Goal: Task Accomplishment & Management: Use online tool/utility

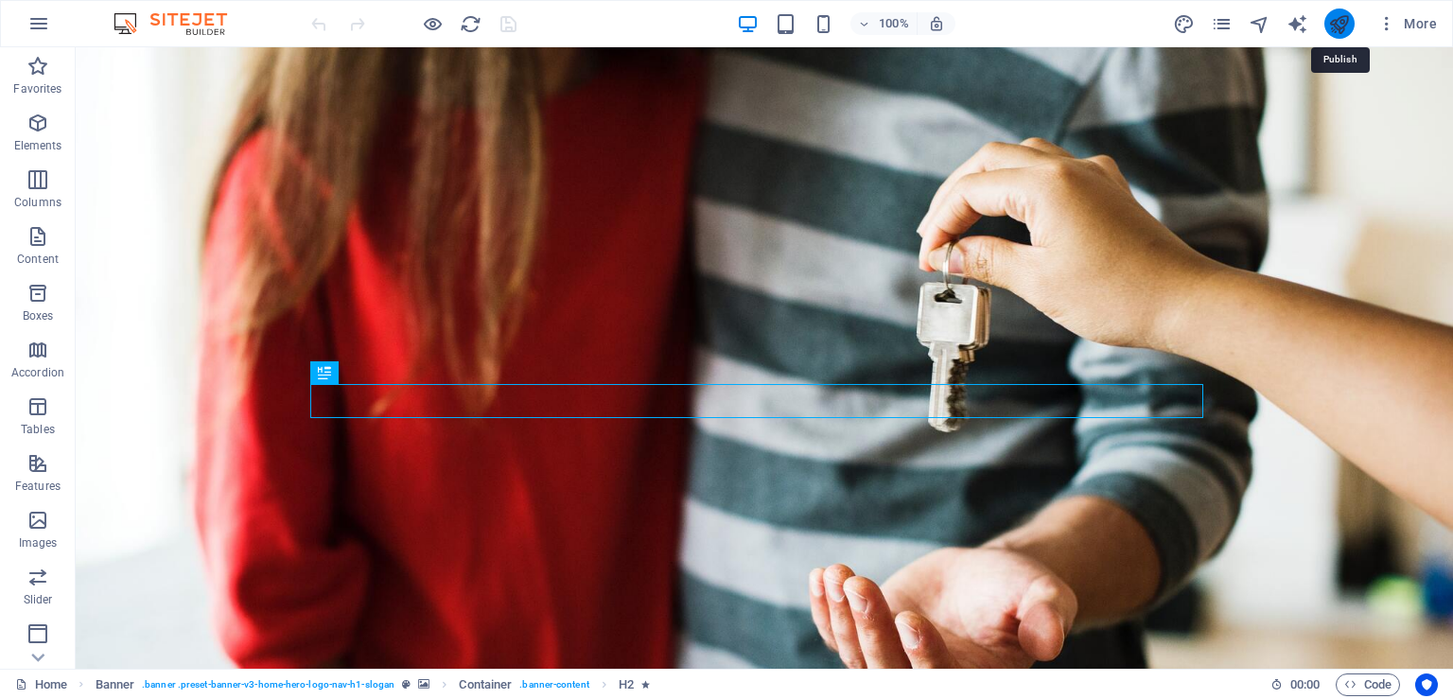
click at [1342, 24] on icon "publish" at bounding box center [1339, 24] width 22 height 22
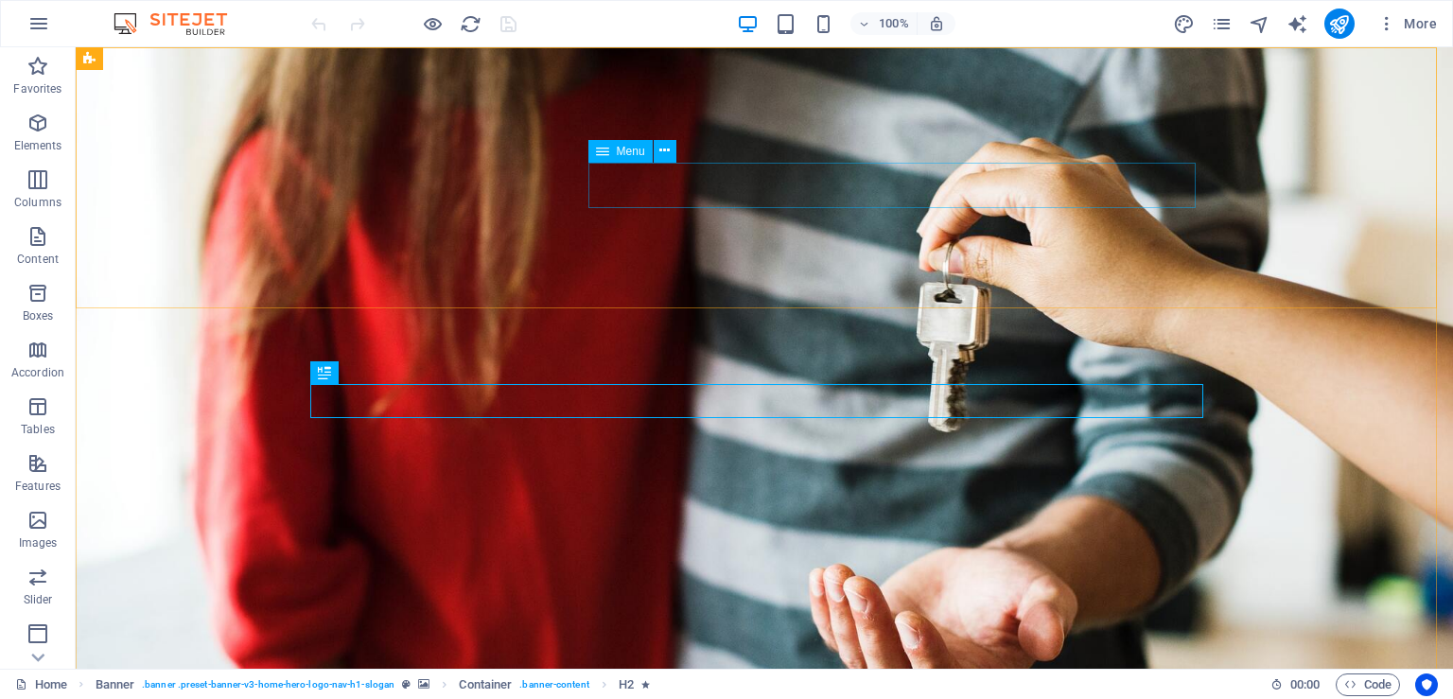
click at [628, 146] on span "Menu" at bounding box center [631, 151] width 28 height 11
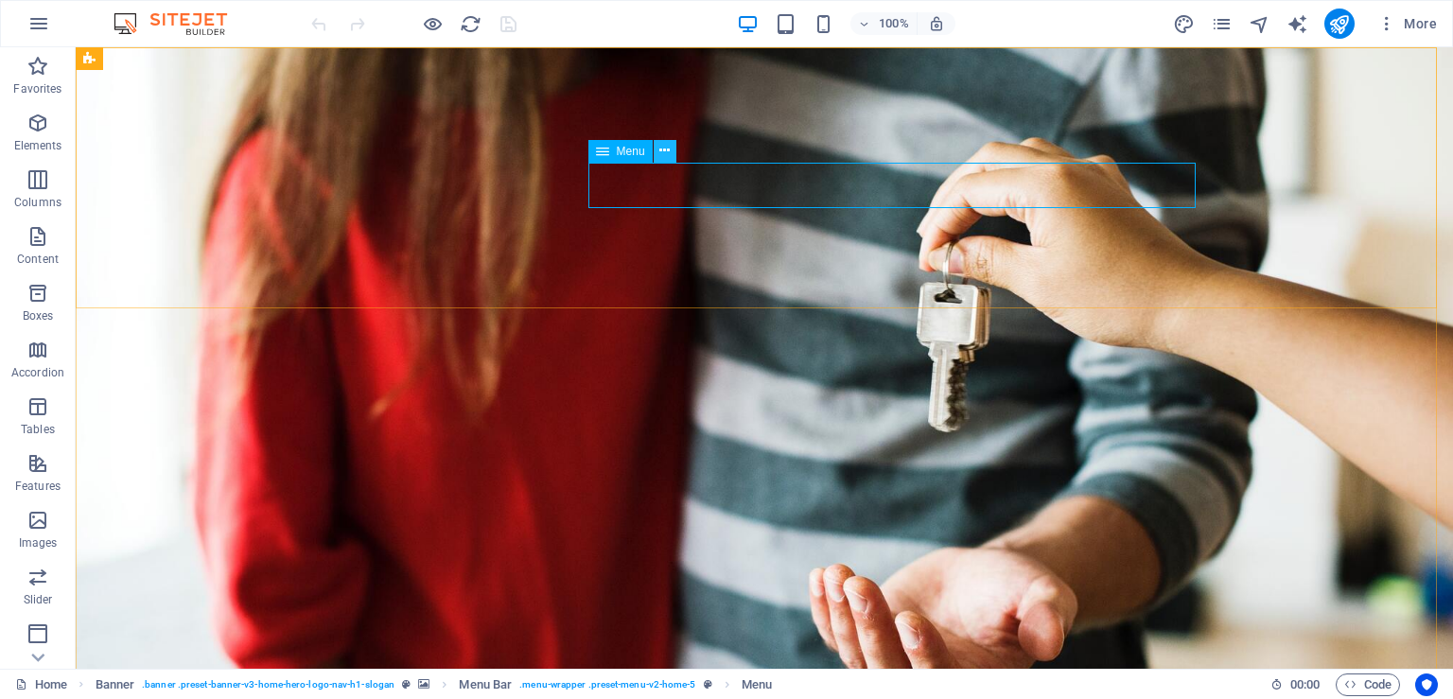
click at [665, 148] on icon at bounding box center [664, 151] width 10 height 20
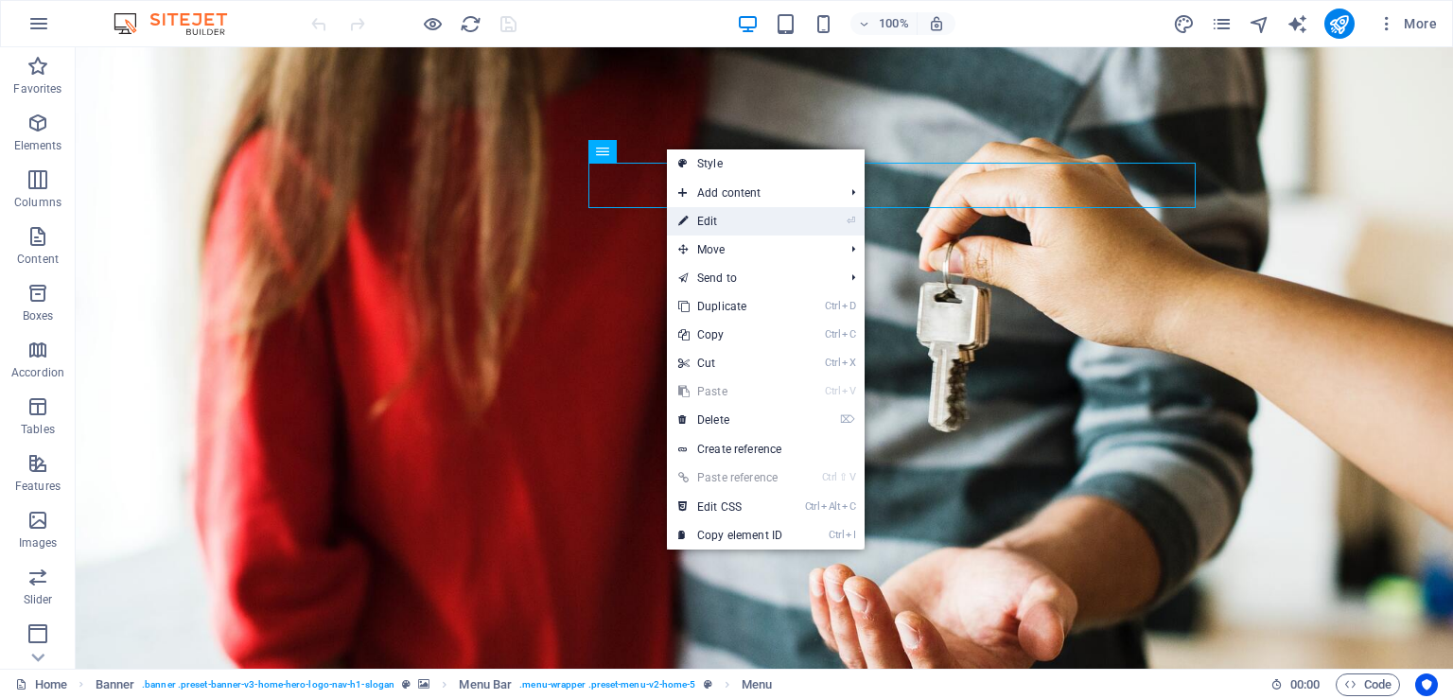
click at [704, 210] on link "⏎ Edit" at bounding box center [730, 221] width 127 height 28
select select
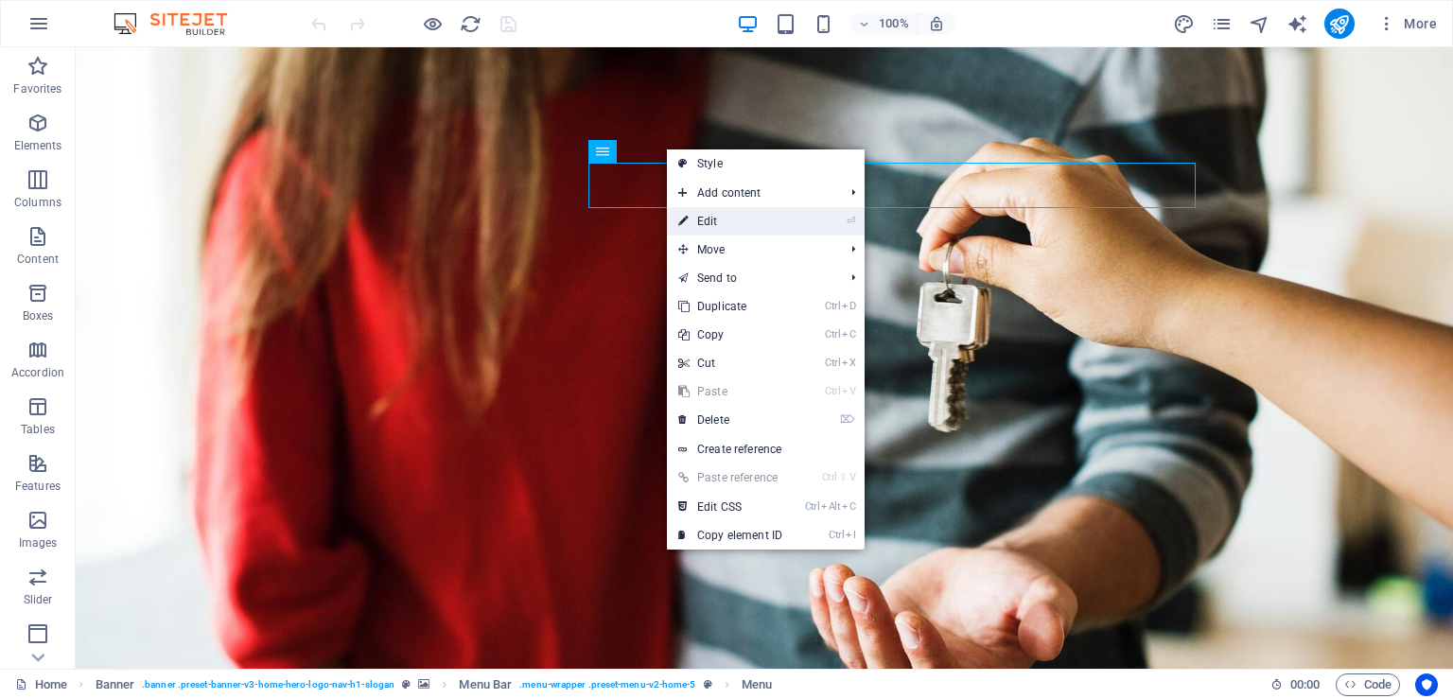
select select
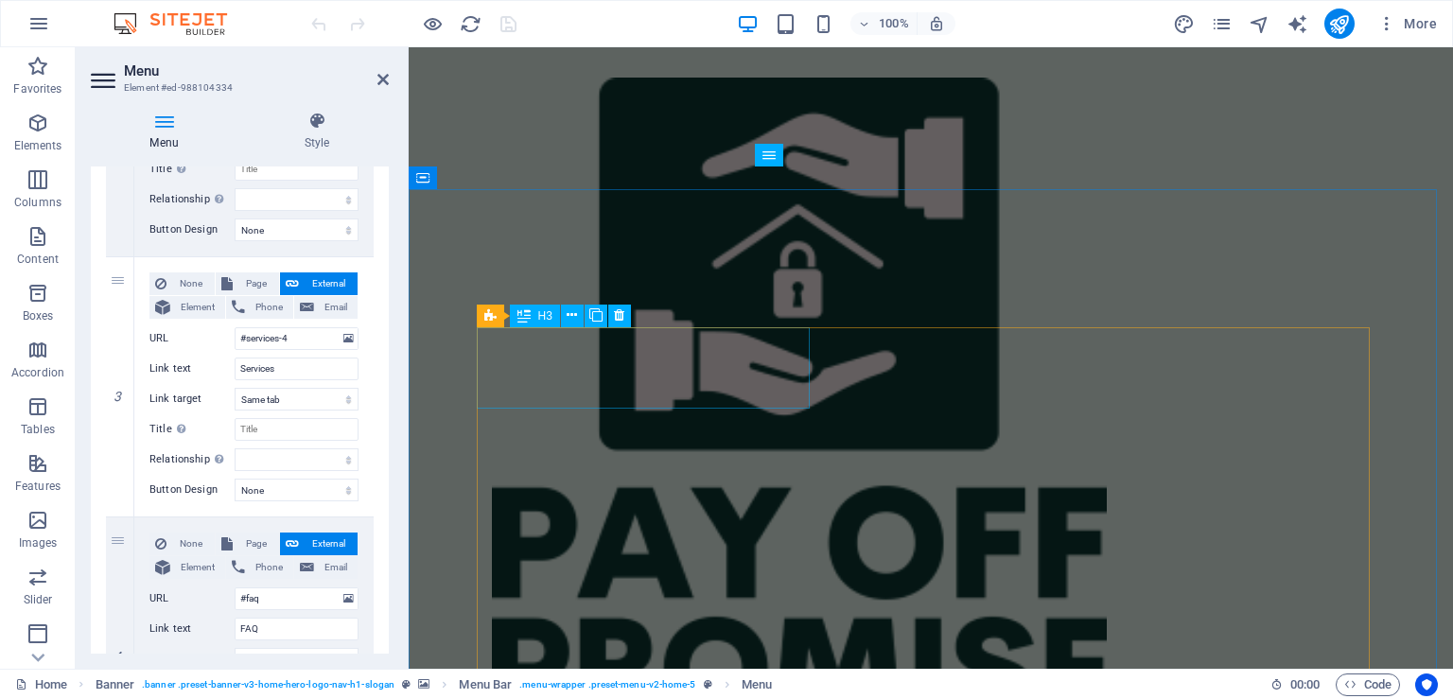
scroll to position [776, 0]
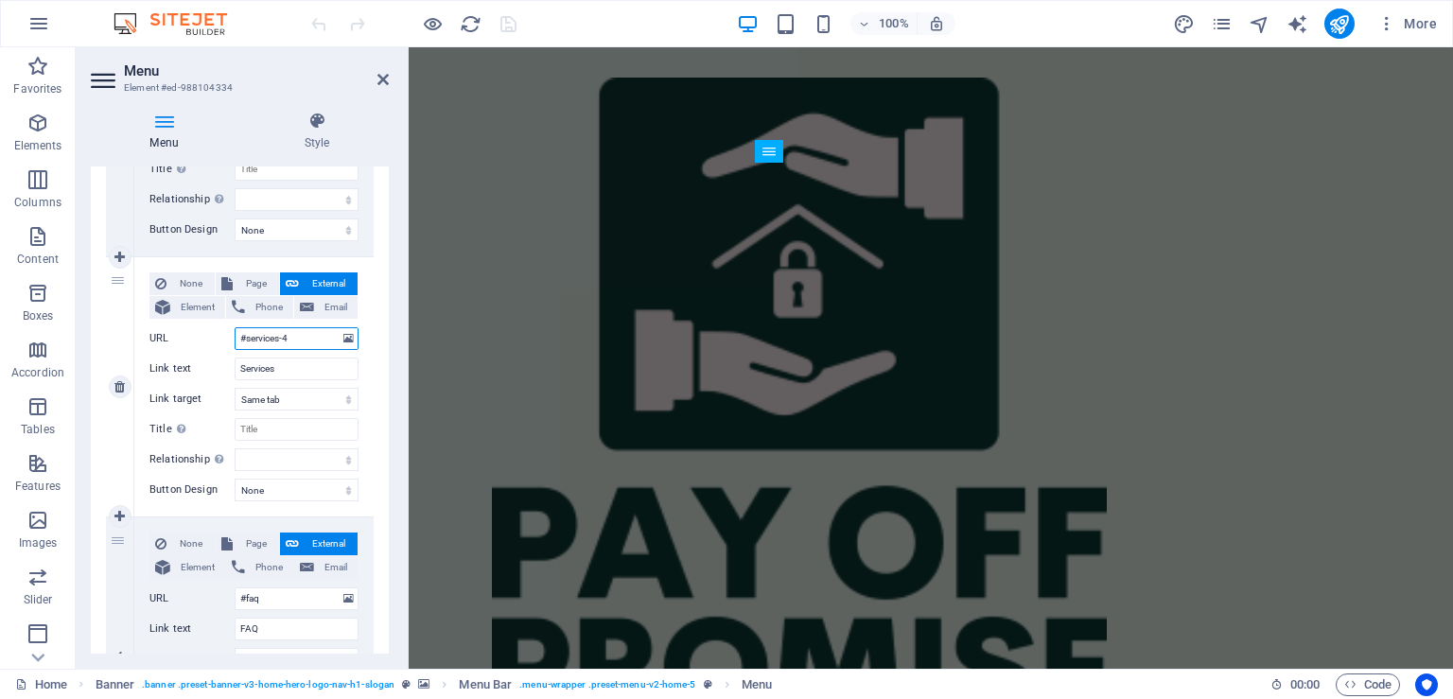
click at [308, 338] on input "#services-4" at bounding box center [297, 338] width 124 height 23
click at [181, 305] on span "Element" at bounding box center [198, 307] width 44 height 23
select select
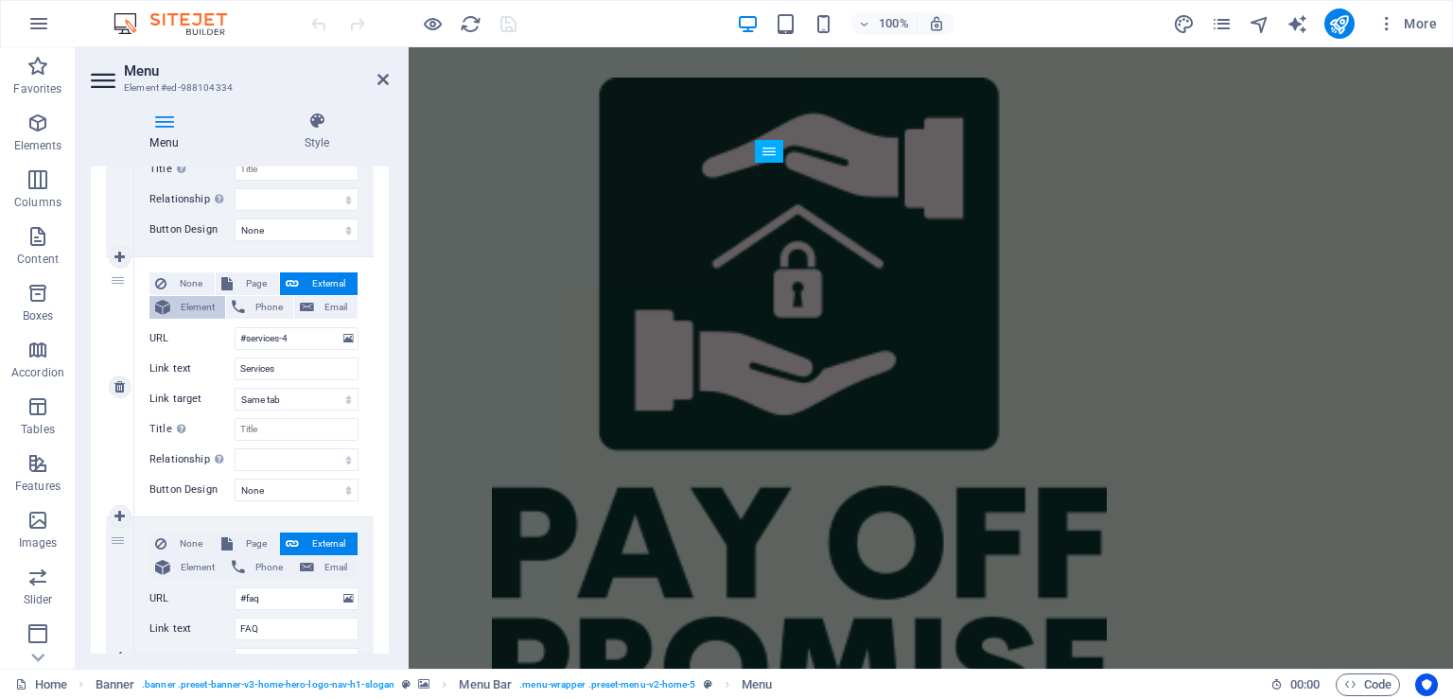
select select
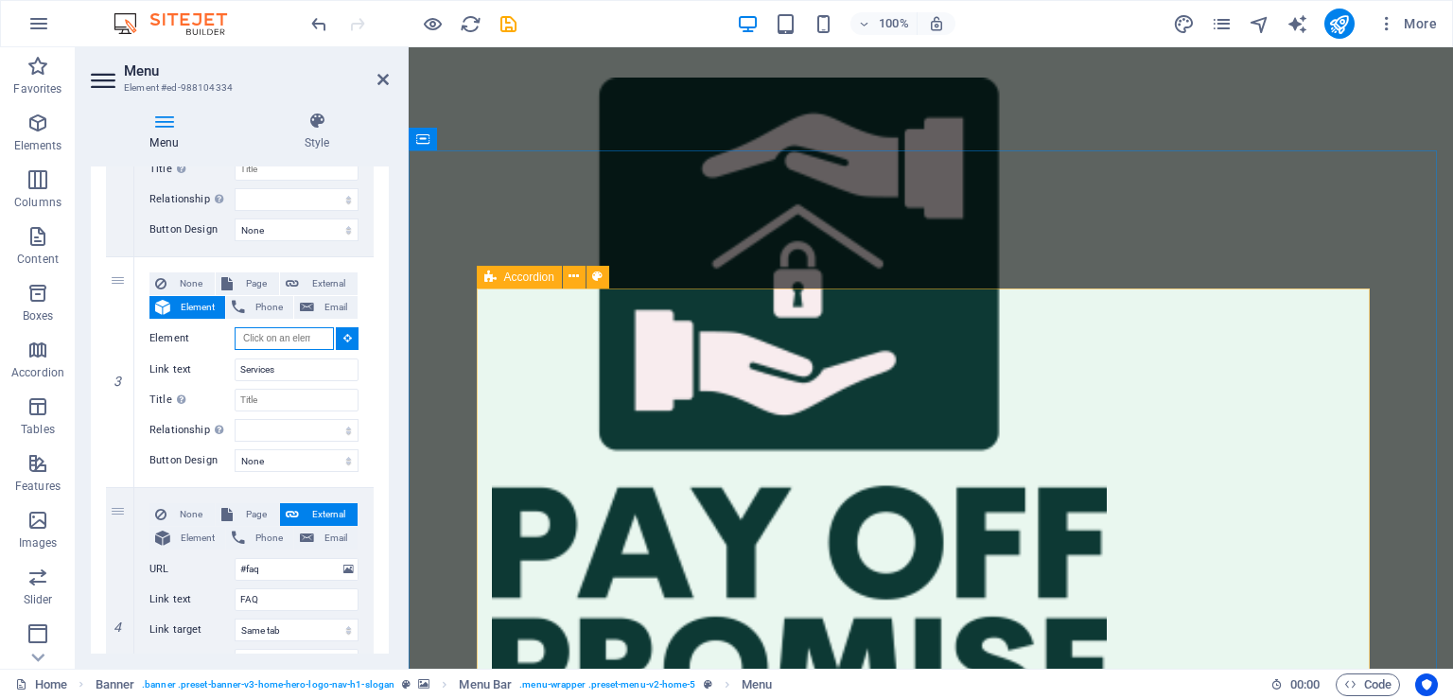
scroll to position [1033, 0]
select select
type input "#ed-988104118"
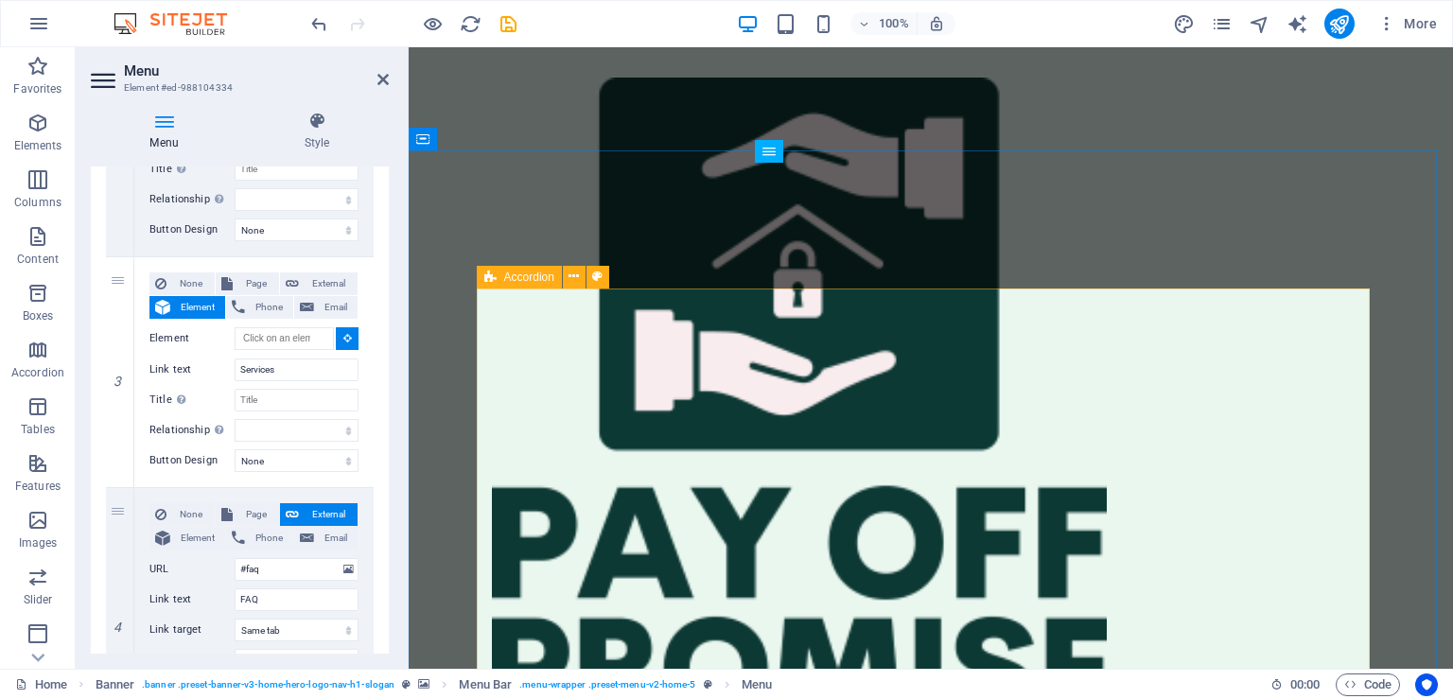
select select
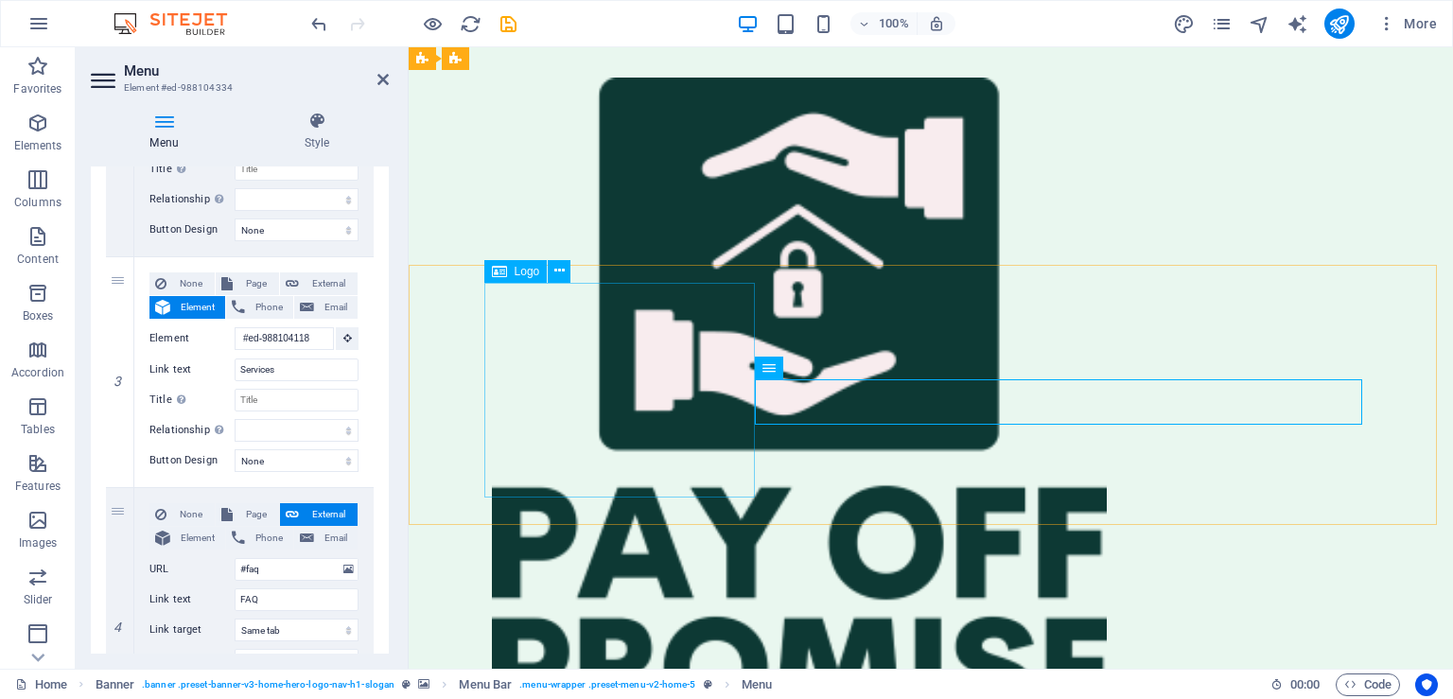
scroll to position [772, 0]
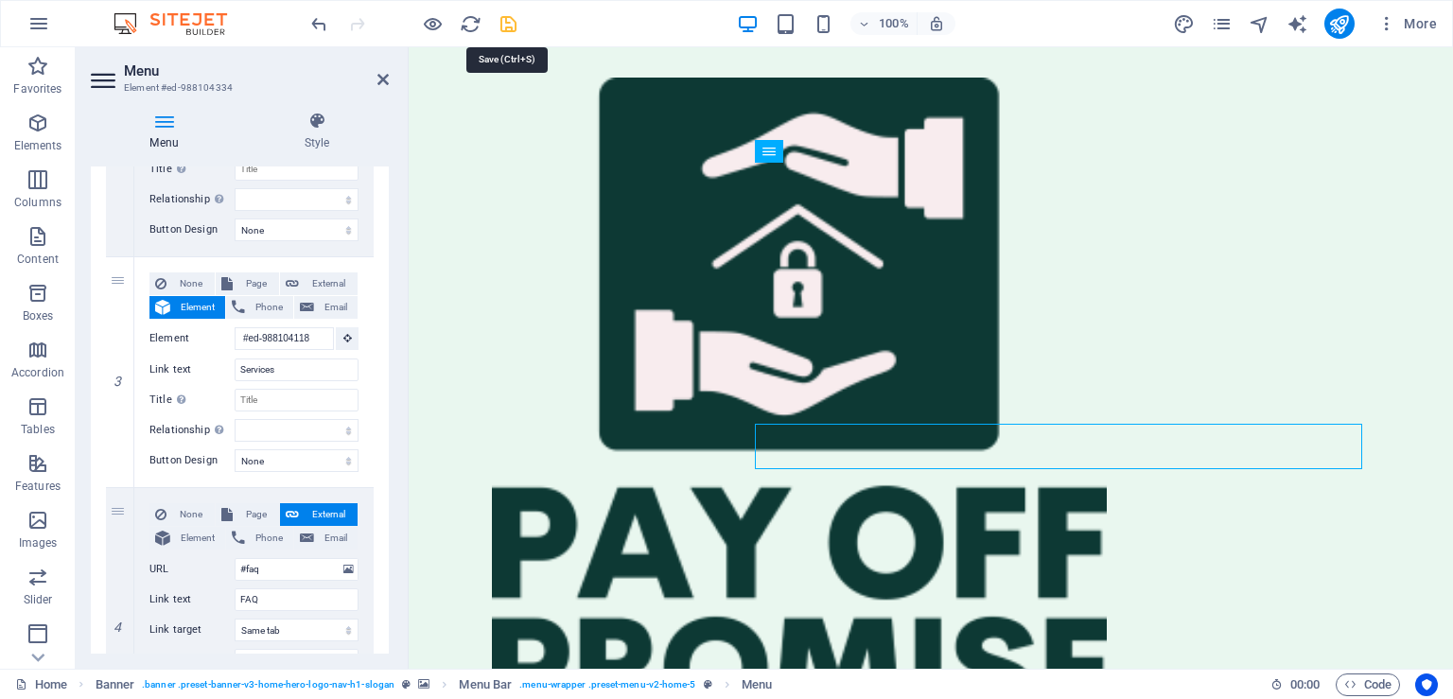
click at [509, 30] on icon "save" at bounding box center [509, 24] width 22 height 22
checkbox input "false"
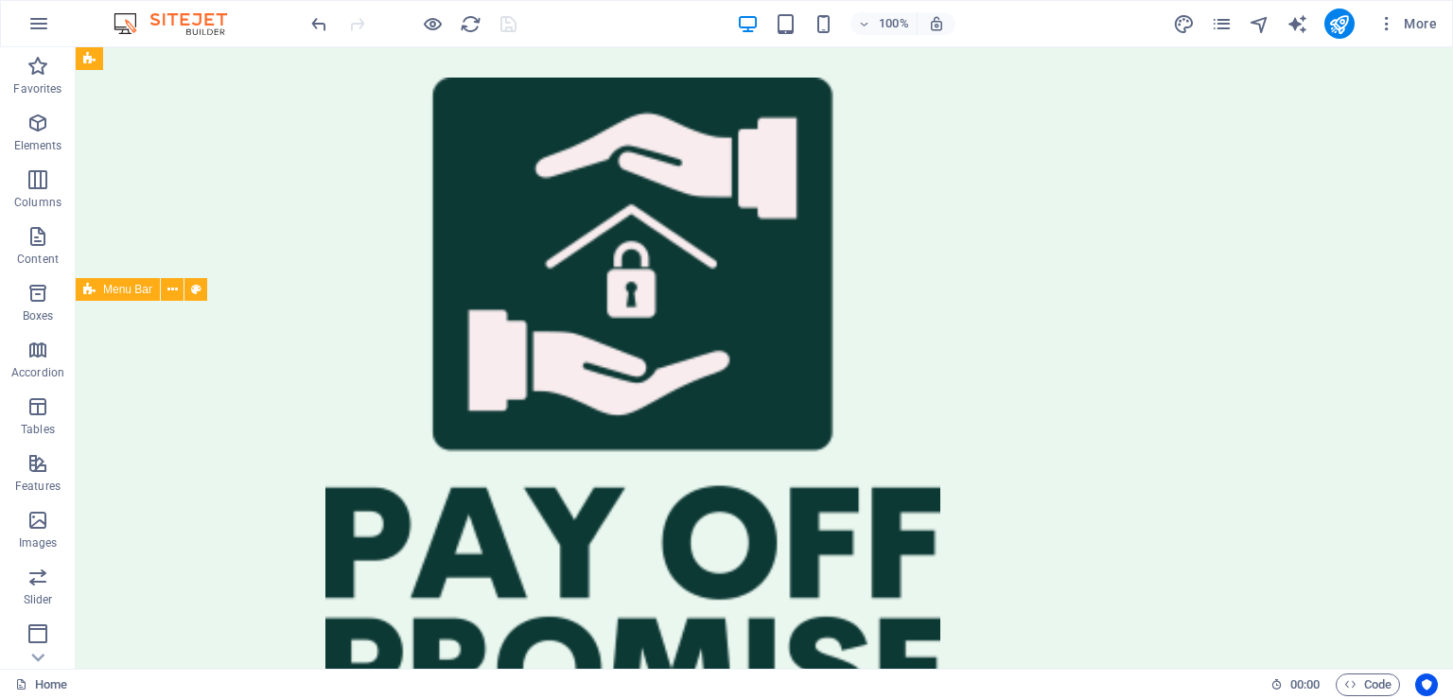
scroll to position [962, 0]
select select
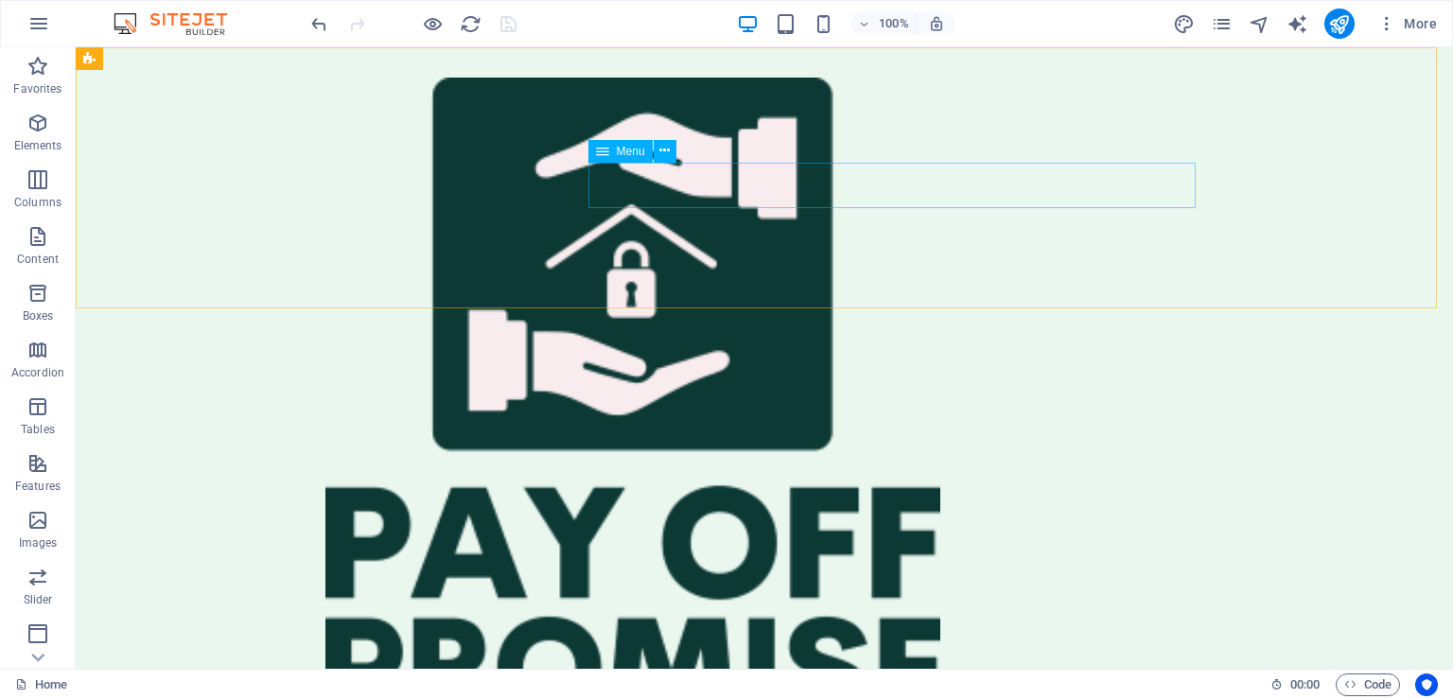
select select
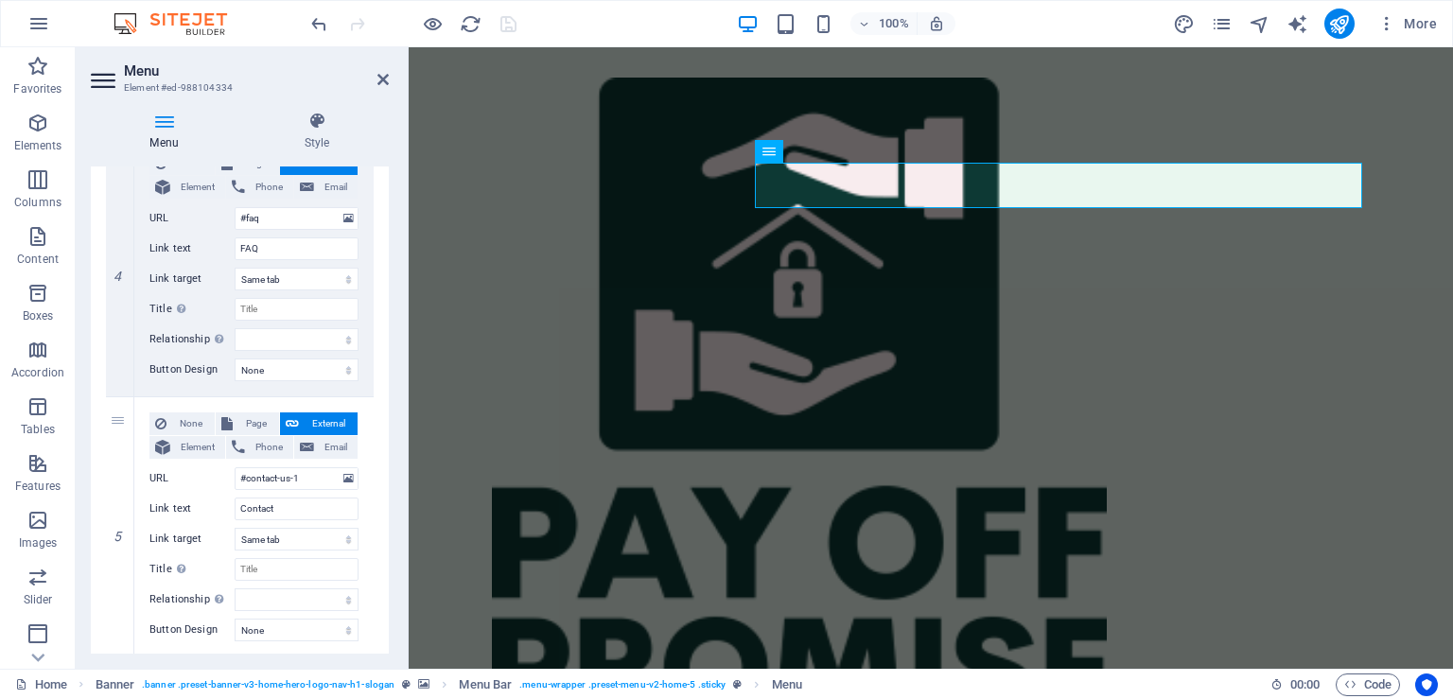
scroll to position [1014, 0]
